Goal: Task Accomplishment & Management: Manage account settings

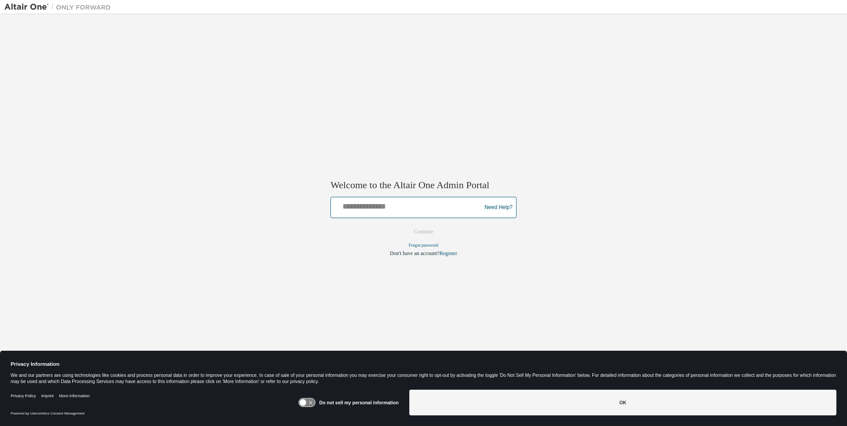
click at [372, 206] on input "text" at bounding box center [408, 205] width 146 height 13
type input "**********"
click at [421, 233] on button "Continue" at bounding box center [424, 232] width 38 height 13
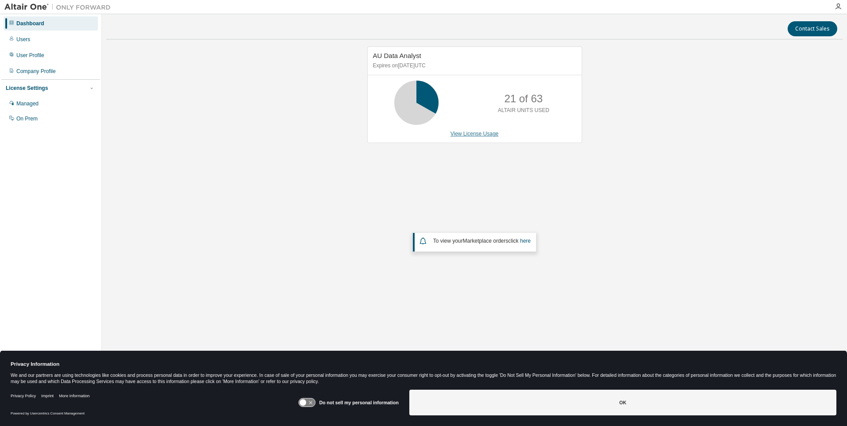
click at [471, 133] on link "View License Usage" at bounding box center [475, 134] width 48 height 6
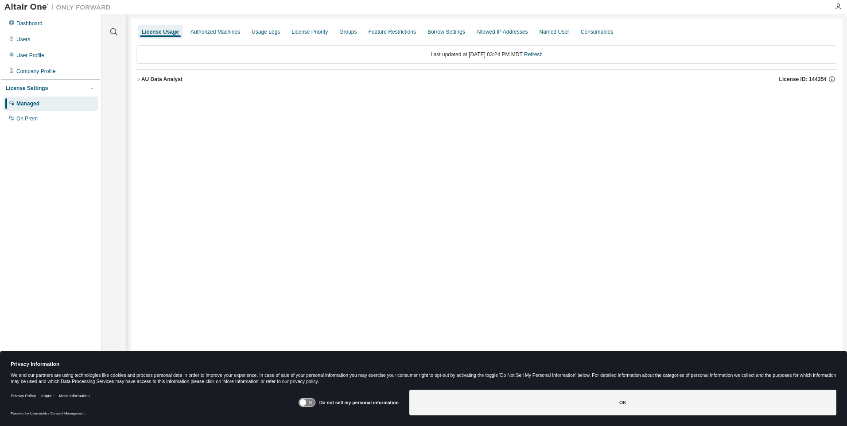
click at [139, 78] on icon "button" at bounding box center [139, 79] width 2 height 3
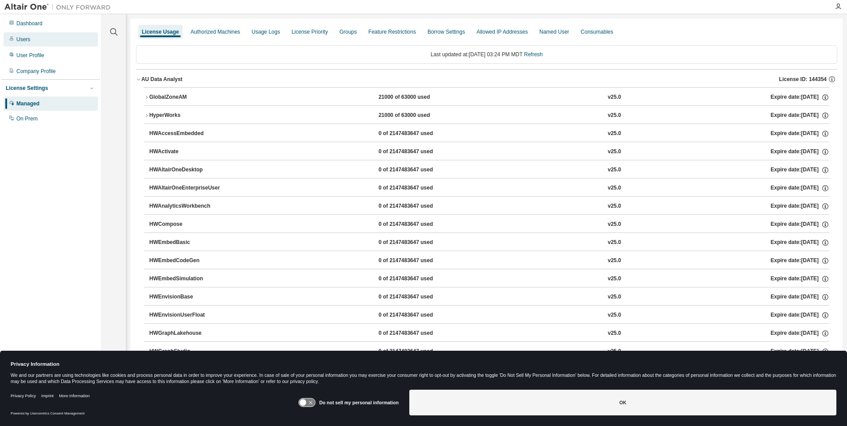
click at [23, 42] on div "Users" at bounding box center [23, 39] width 14 height 7
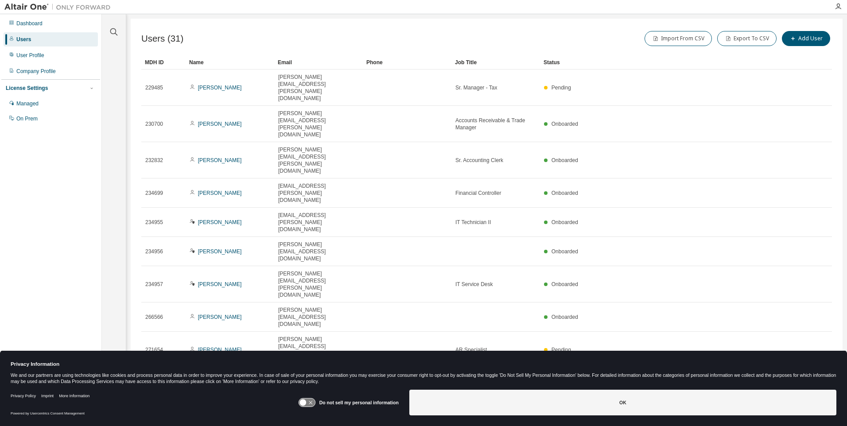
click at [811, 410] on icon "button" at bounding box center [809, 415] width 11 height 11
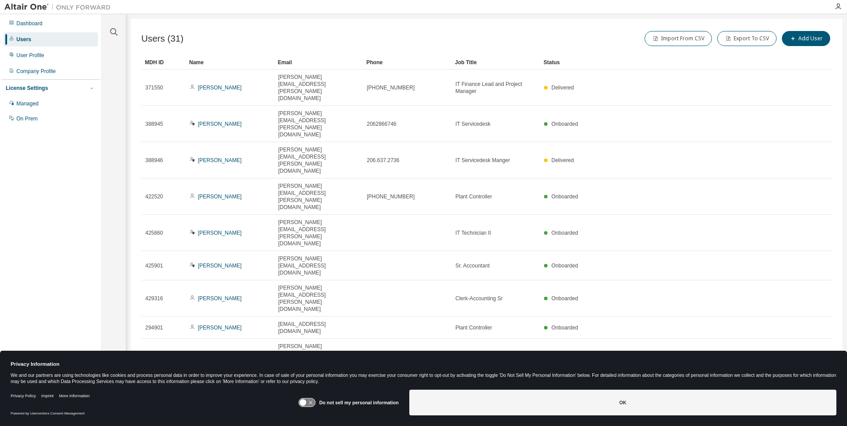
click at [809, 417] on icon "button" at bounding box center [809, 422] width 11 height 11
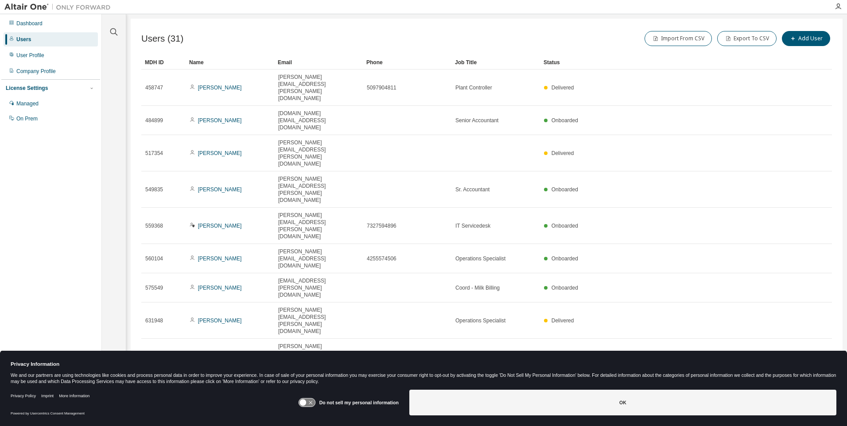
click at [808, 417] on icon "button" at bounding box center [809, 422] width 11 height 11
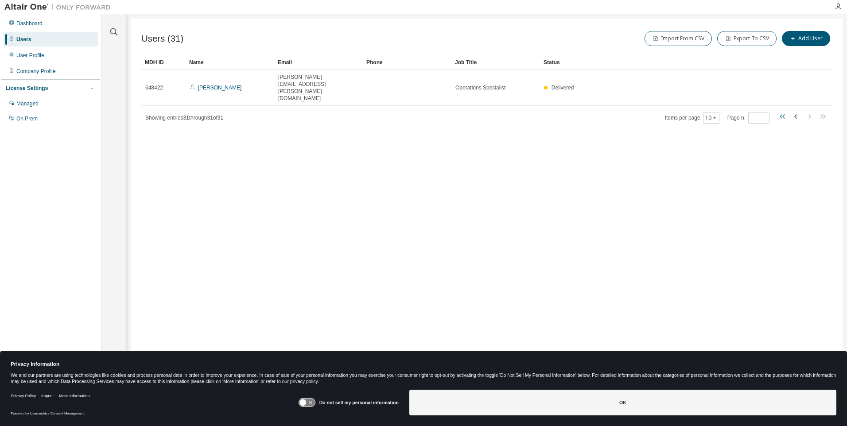
click at [783, 114] on icon "button" at bounding box center [784, 116] width 3 height 4
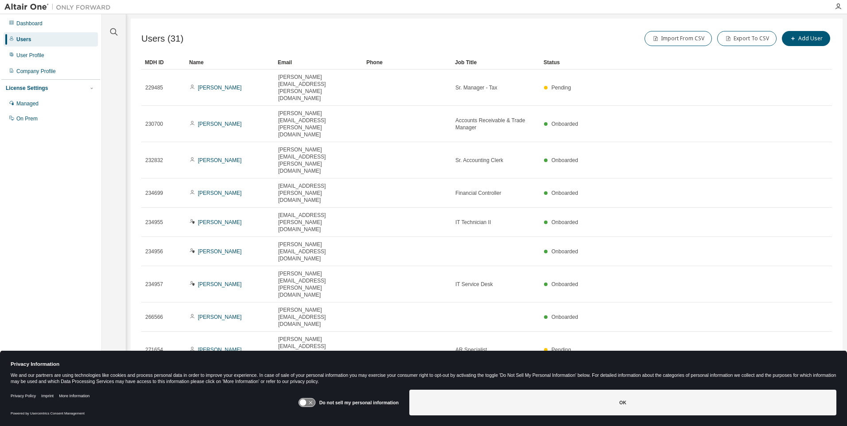
click at [810, 413] on icon "button" at bounding box center [810, 415] width 3 height 4
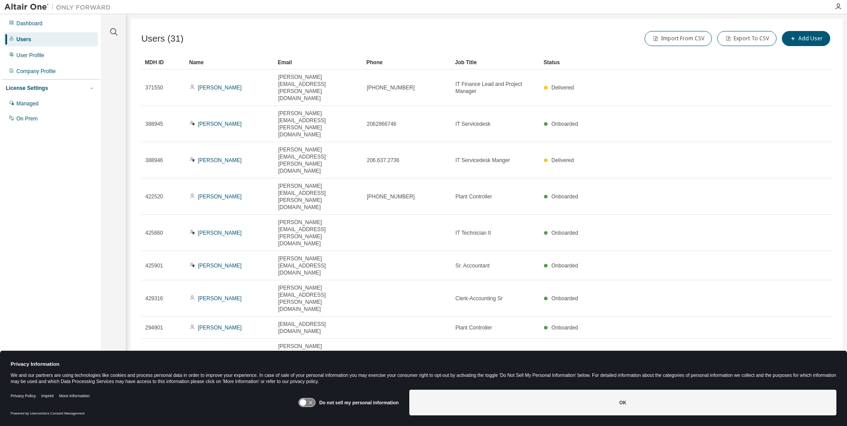
click at [810, 420] on icon "button" at bounding box center [810, 422] width 3 height 4
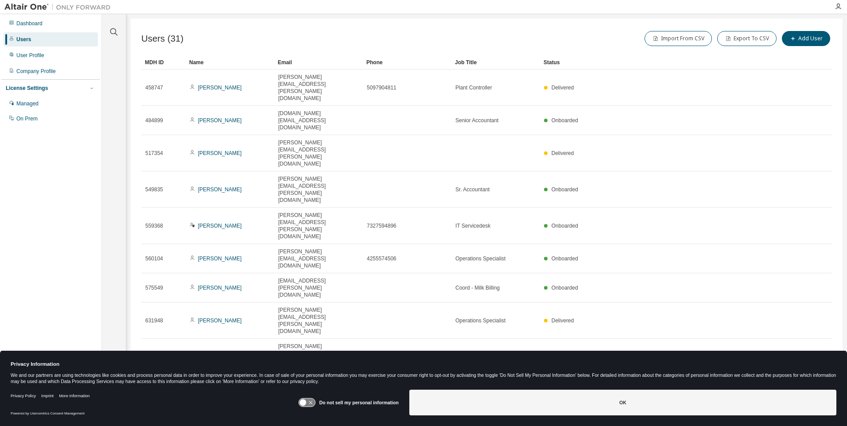
click at [793, 417] on icon "button" at bounding box center [796, 422] width 11 height 11
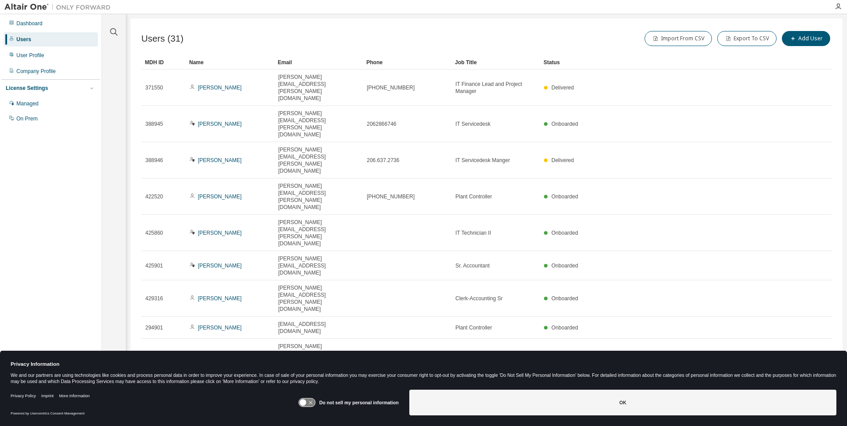
click at [794, 232] on div "MDH ID Name Email Phone Job Title Status 371550 [PERSON_NAME] [PERSON_NAME][EMA…" at bounding box center [486, 242] width 691 height 374
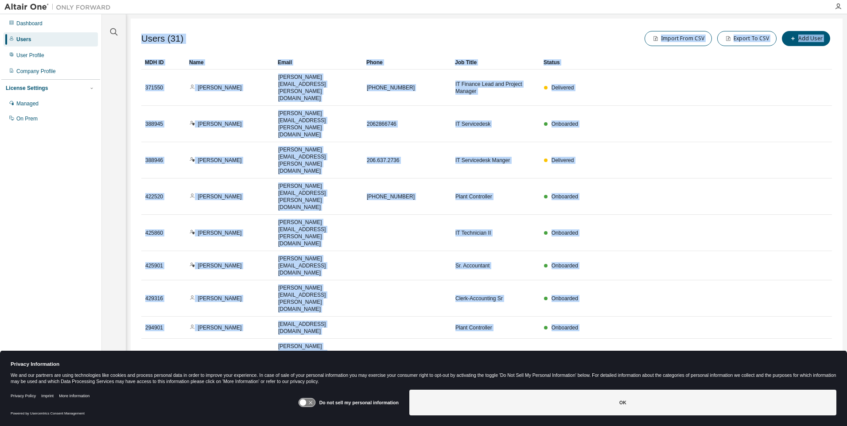
click at [794, 232] on div "MDH ID Name Email Phone Job Title Status 371550 [PERSON_NAME] [PERSON_NAME][EMA…" at bounding box center [486, 242] width 691 height 374
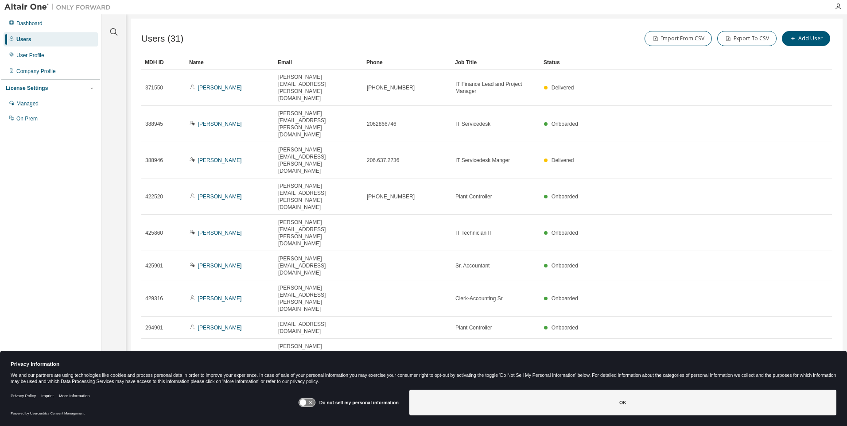
click at [797, 417] on icon "button" at bounding box center [796, 422] width 11 height 11
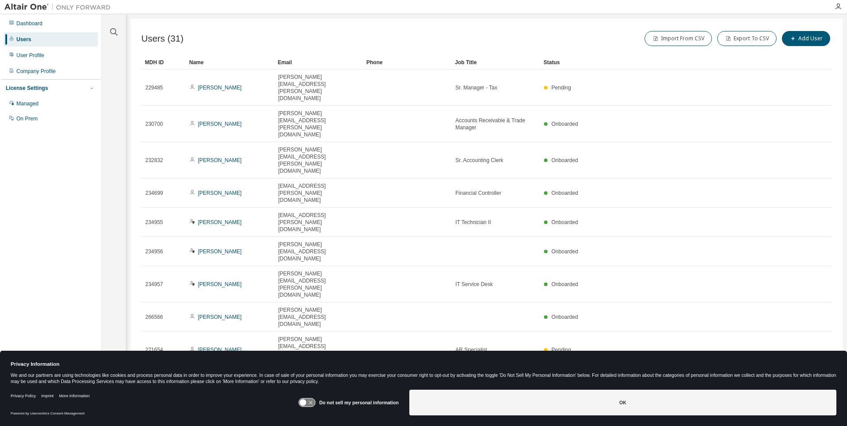
click at [811, 410] on icon "button" at bounding box center [809, 415] width 11 height 11
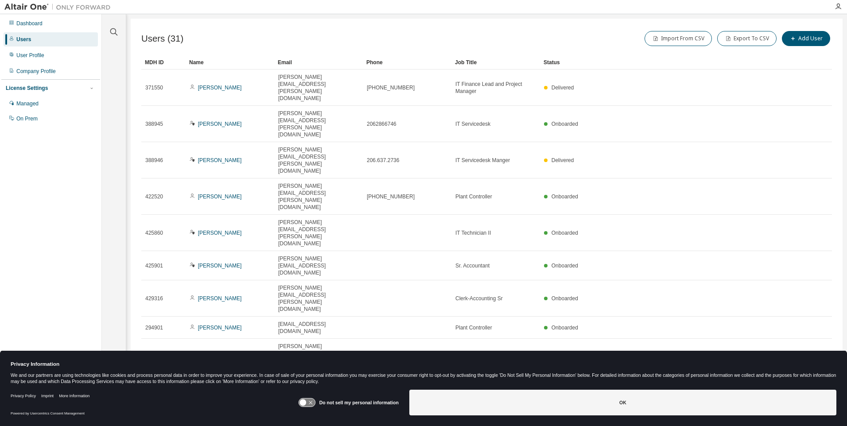
click at [810, 420] on icon "button" at bounding box center [810, 422] width 3 height 4
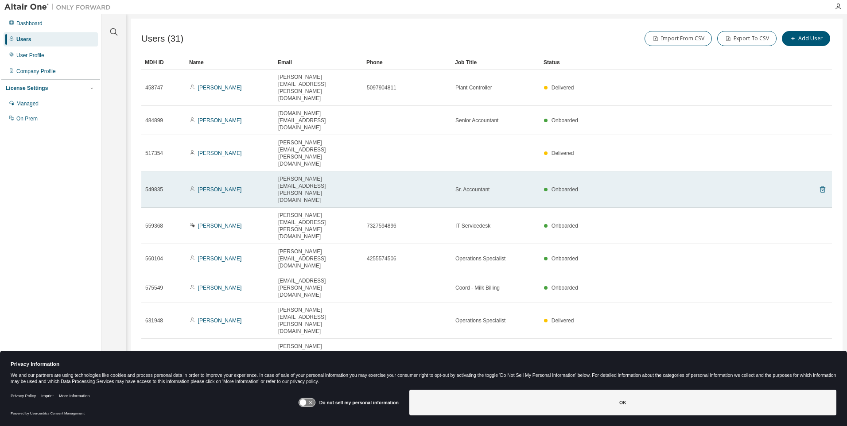
click at [822, 184] on icon at bounding box center [823, 189] width 8 height 11
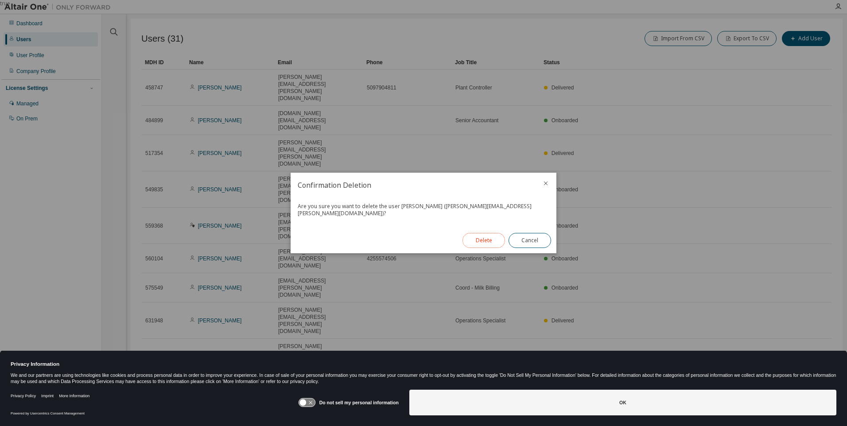
click at [480, 238] on button "Delete" at bounding box center [484, 240] width 43 height 15
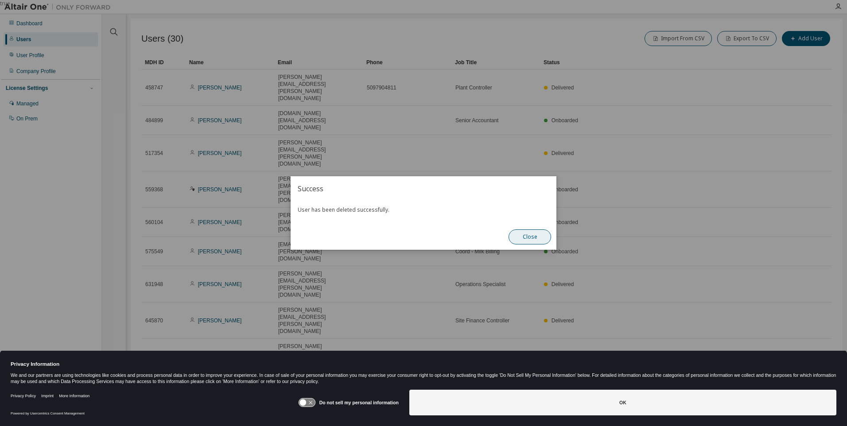
click at [530, 238] on button "Close" at bounding box center [530, 237] width 43 height 15
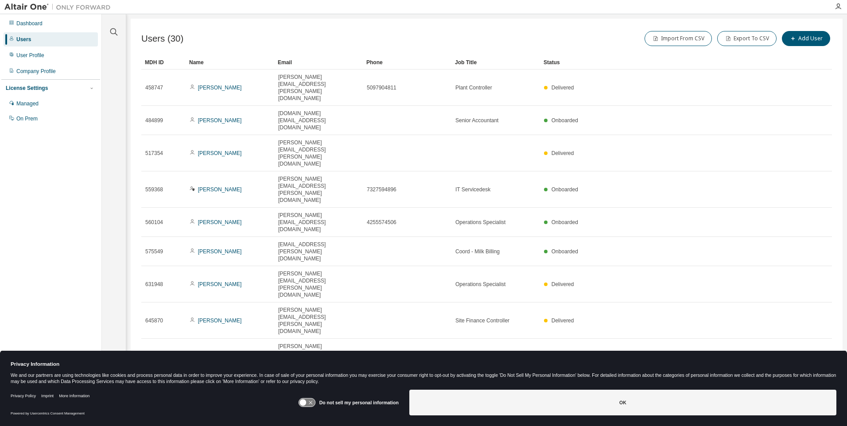
click at [782, 420] on icon "button" at bounding box center [781, 422] width 3 height 4
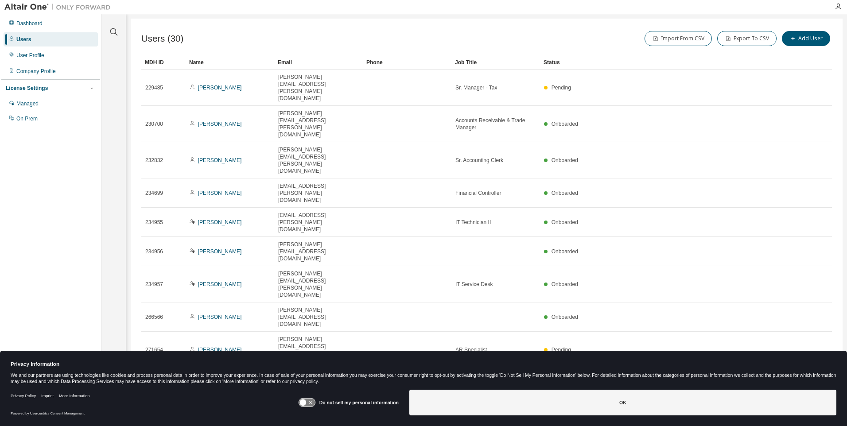
click at [809, 410] on icon "button" at bounding box center [809, 415] width 11 height 11
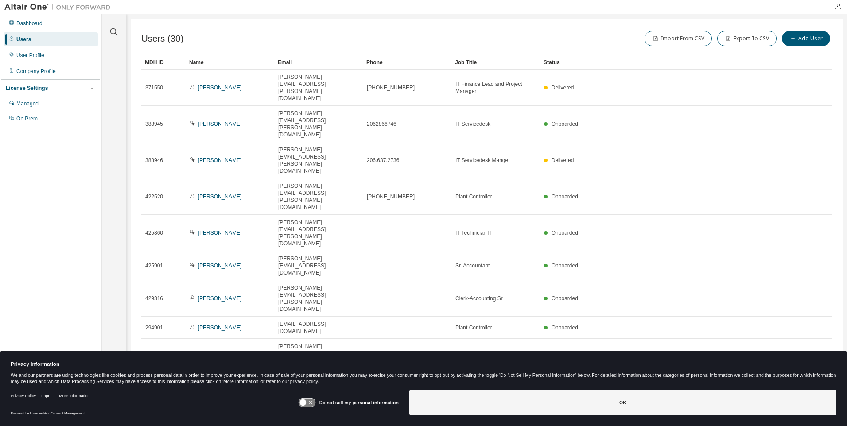
click at [808, 417] on icon "button" at bounding box center [809, 422] width 11 height 11
type input "*"
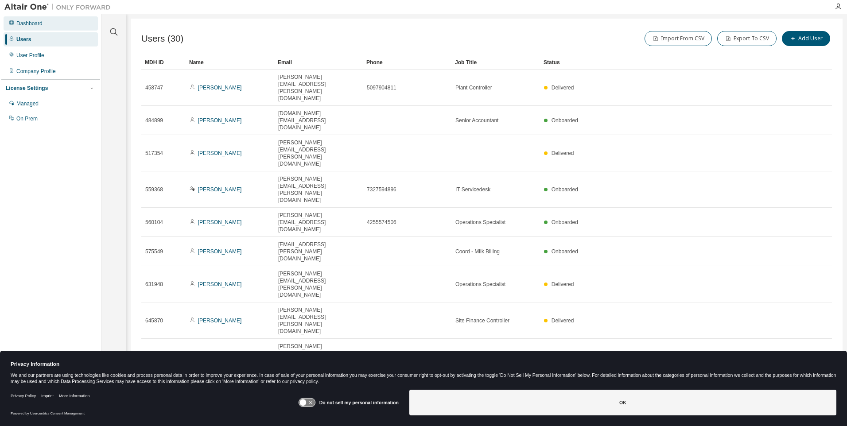
click at [26, 24] on div "Dashboard" at bounding box center [29, 23] width 26 height 7
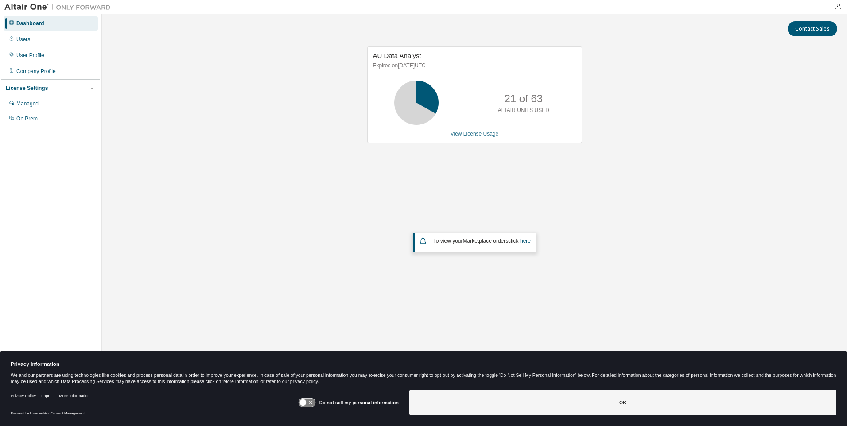
click at [463, 134] on link "View License Usage" at bounding box center [475, 134] width 48 height 6
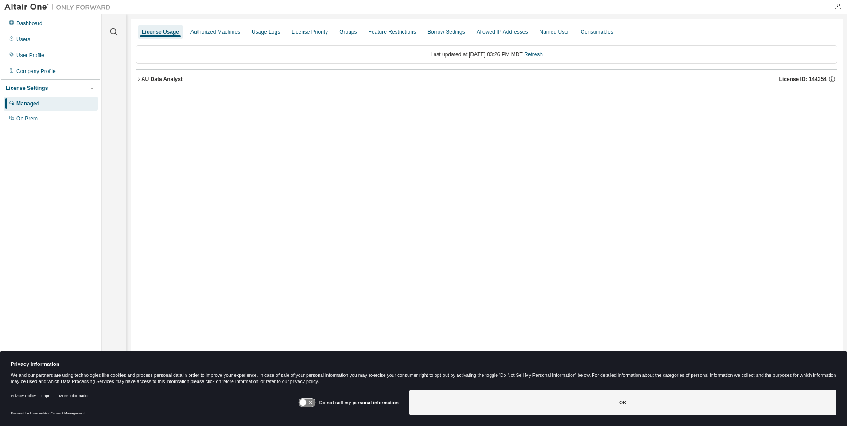
click at [137, 79] on icon "button" at bounding box center [138, 79] width 5 height 5
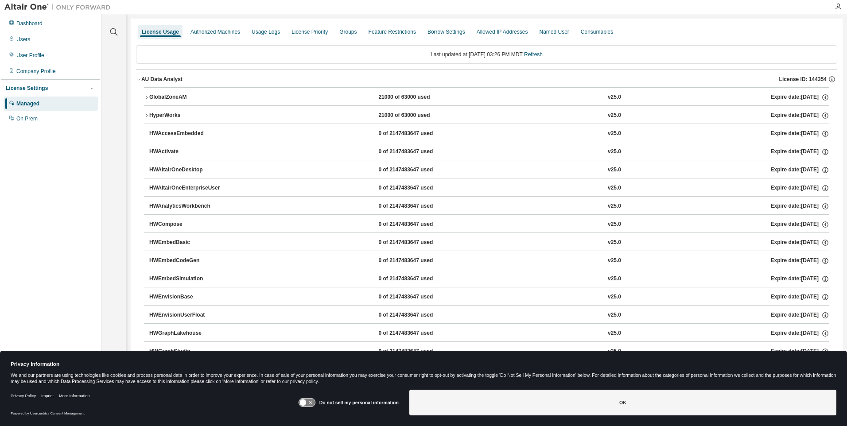
click at [158, 97] on div "GlobalZoneAM" at bounding box center [189, 97] width 80 height 8
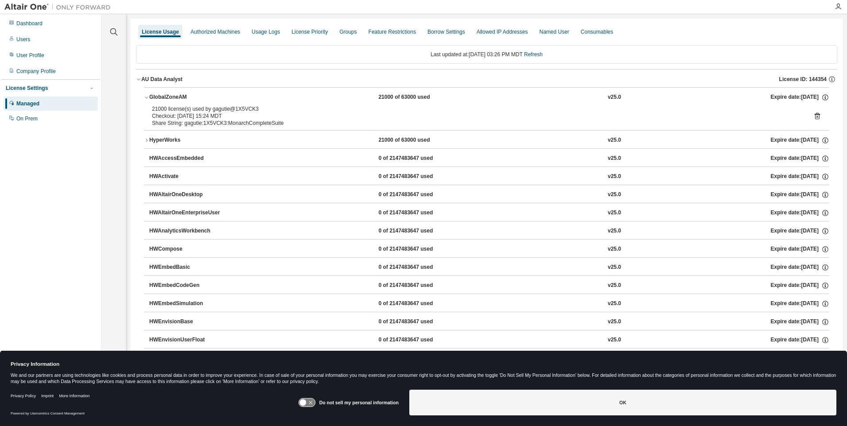
click at [174, 142] on div "HyperWorks" at bounding box center [189, 140] width 80 height 8
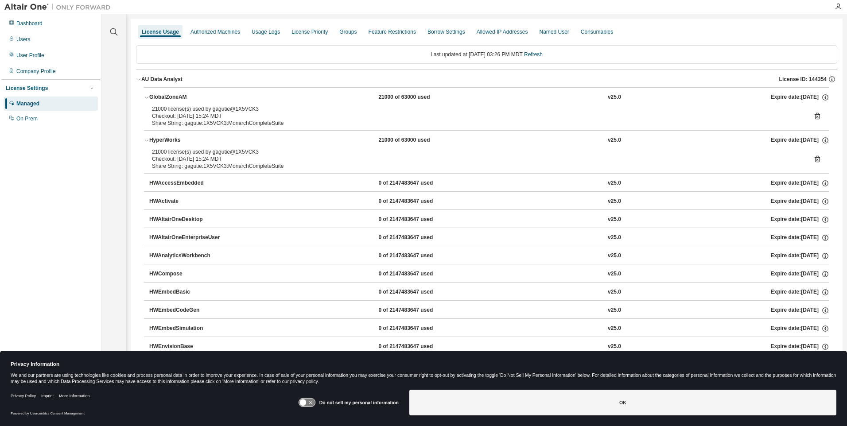
click at [186, 180] on div "HWAccessEmbedded" at bounding box center [189, 183] width 80 height 8
click at [166, 183] on div "HWAccessEmbedded" at bounding box center [189, 183] width 80 height 8
click at [16, 20] on div "Dashboard" at bounding box center [51, 23] width 94 height 14
